Goal: Task Accomplishment & Management: Manage account settings

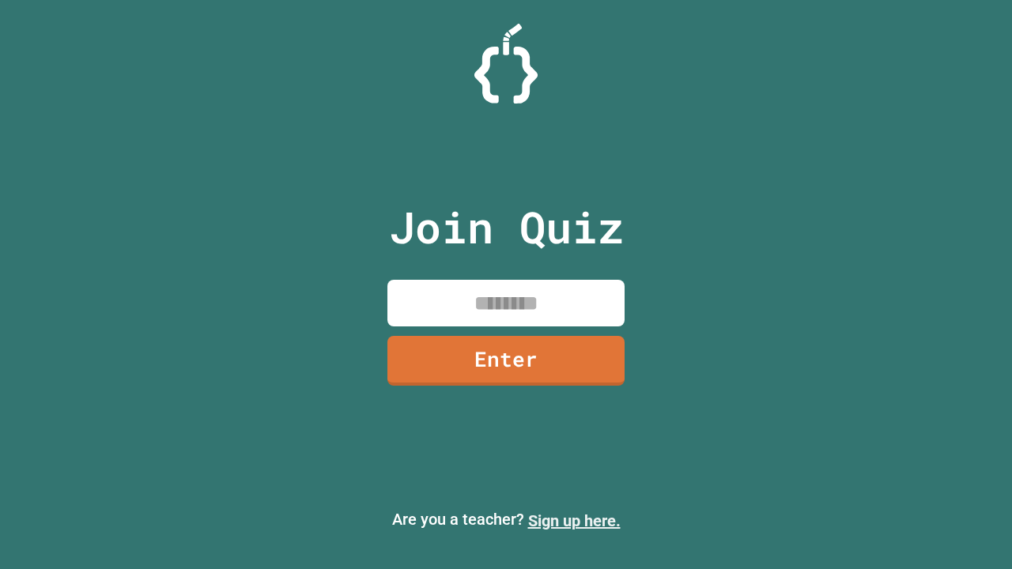
click at [574, 521] on link "Sign up here." at bounding box center [574, 520] width 92 height 19
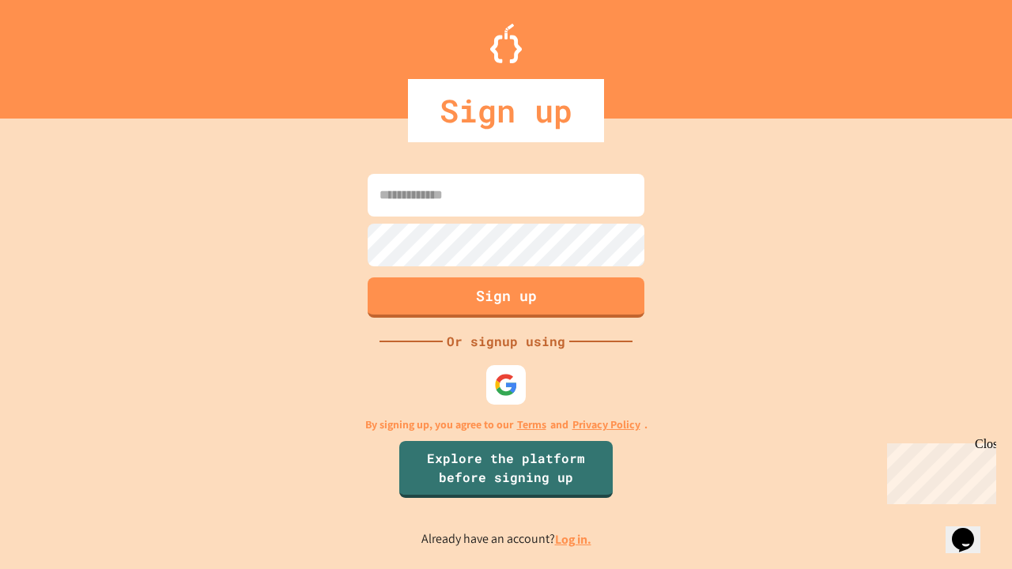
click at [574, 539] on link "Log in." at bounding box center [573, 539] width 36 height 17
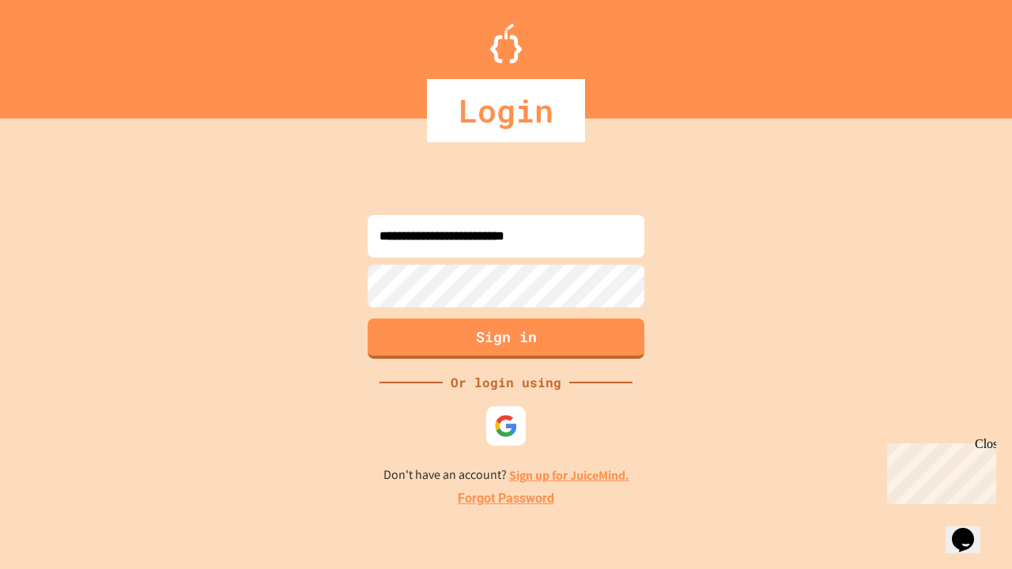
type input "**********"
